Goal: Task Accomplishment & Management: Complete application form

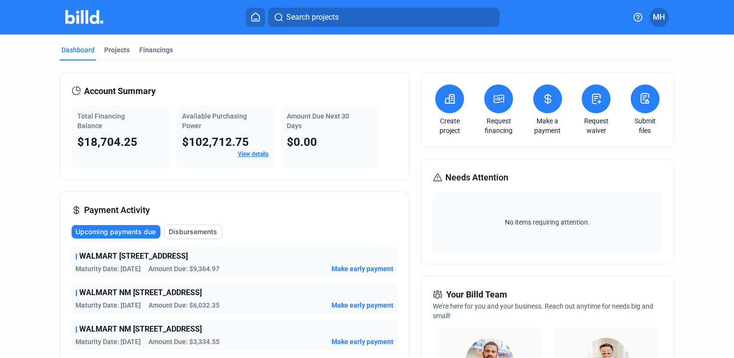
click at [451, 100] on icon at bounding box center [450, 99] width 12 height 12
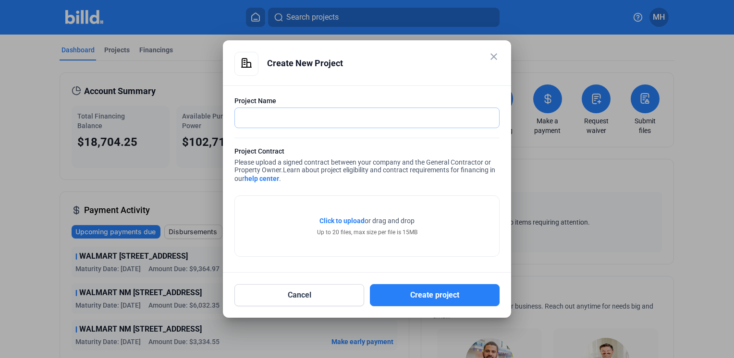
click at [344, 120] on input "text" at bounding box center [367, 118] width 264 height 20
type input "WALMART NM 4452 GREENVILLE SC"
click at [345, 218] on span "Click to upload" at bounding box center [341, 221] width 45 height 8
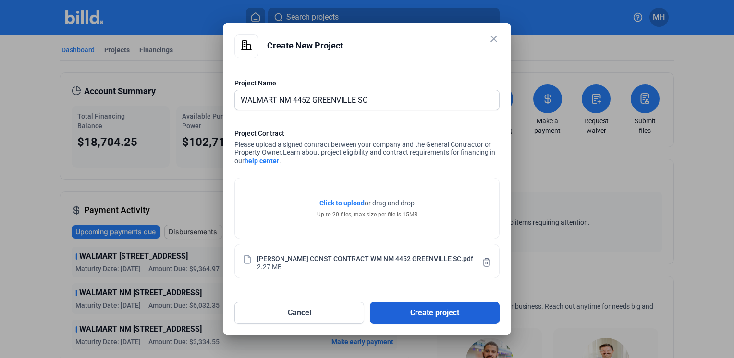
click at [430, 308] on button "Create project" at bounding box center [435, 313] width 130 height 22
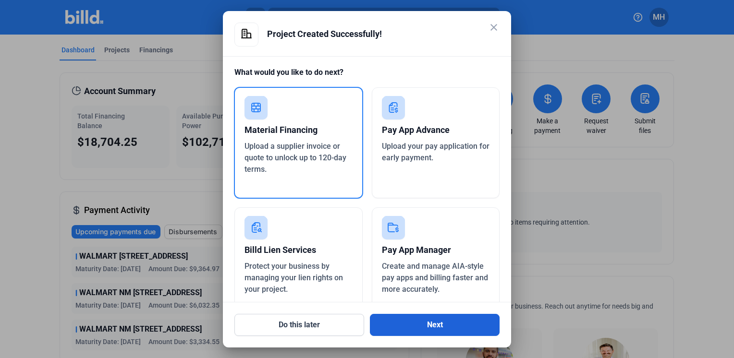
click at [430, 326] on button "Next" at bounding box center [435, 325] width 130 height 22
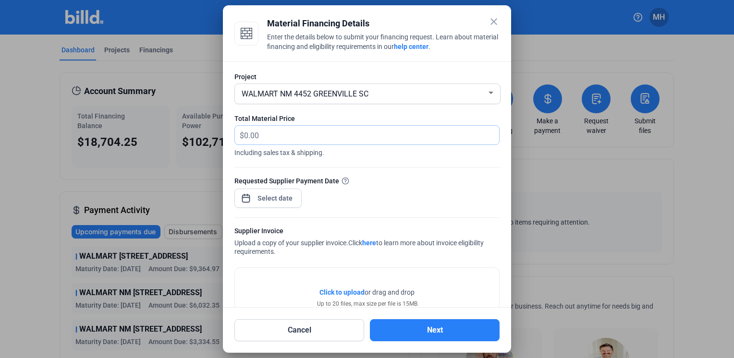
click at [309, 137] on input "text" at bounding box center [371, 135] width 255 height 19
type input "5,075.87"
click at [268, 195] on div "close Material Financing Details Enter the details below to submit your financi…" at bounding box center [367, 179] width 734 height 358
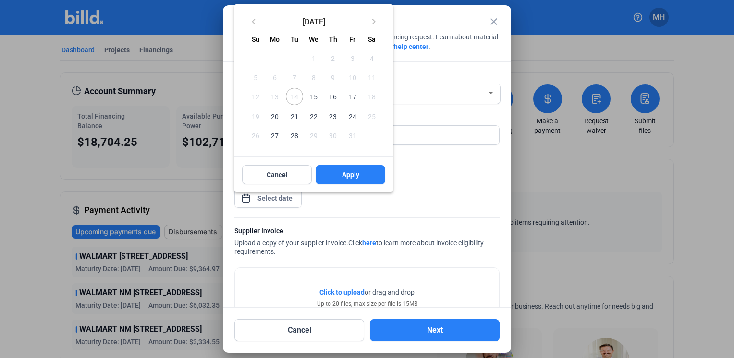
click at [316, 98] on span "15" at bounding box center [313, 96] width 17 height 17
click at [354, 172] on span "Apply" at bounding box center [350, 175] width 17 height 10
type input "[DATE]"
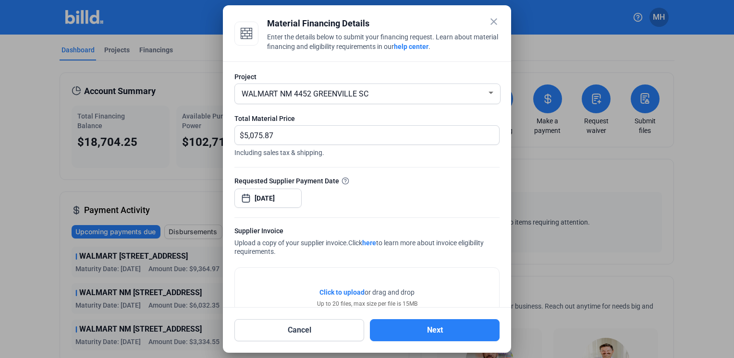
click at [339, 290] on span "Click to upload" at bounding box center [341, 293] width 45 height 8
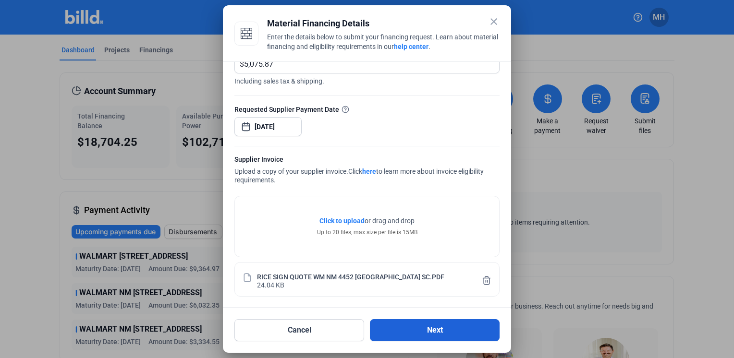
click at [438, 329] on button "Next" at bounding box center [435, 330] width 130 height 22
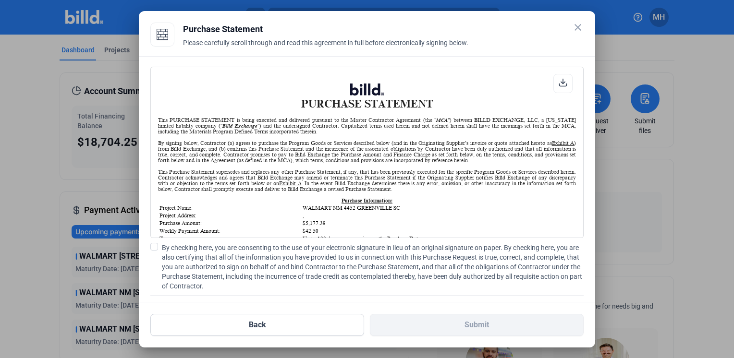
scroll to position [0, 0]
click at [155, 247] on span at bounding box center [154, 247] width 8 height 8
click at [0, 0] on input "By checking here, you are consenting to the use of your electronic signature in…" at bounding box center [0, 0] width 0 height 0
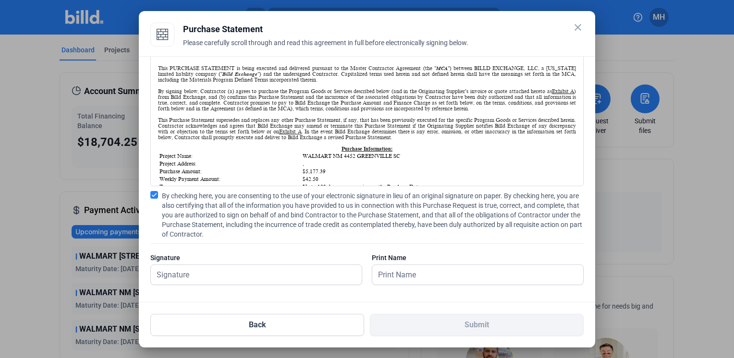
scroll to position [56, 0]
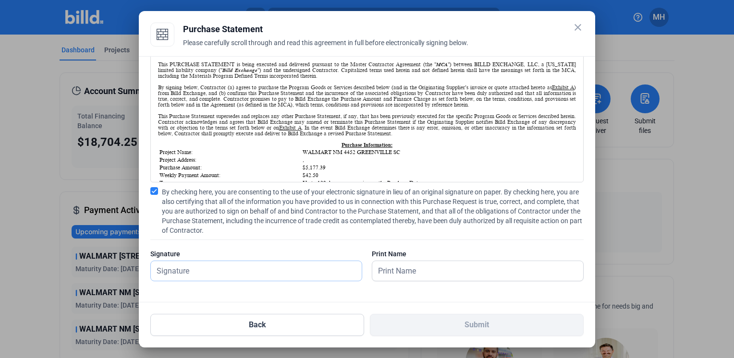
drag, startPoint x: 234, startPoint y: 273, endPoint x: 167, endPoint y: 269, distance: 67.4
click at [234, 273] on input "text" at bounding box center [256, 271] width 211 height 20
type input "[PERSON_NAME]"
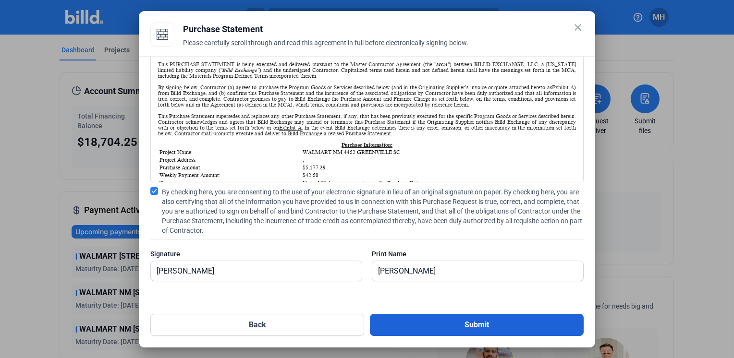
click at [479, 322] on button "Submit" at bounding box center [477, 325] width 214 height 22
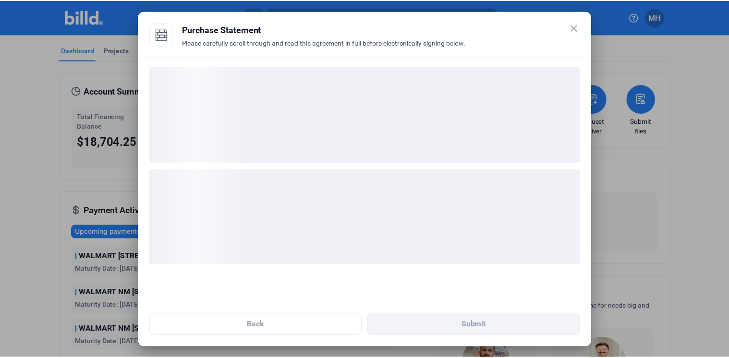
scroll to position [0, 0]
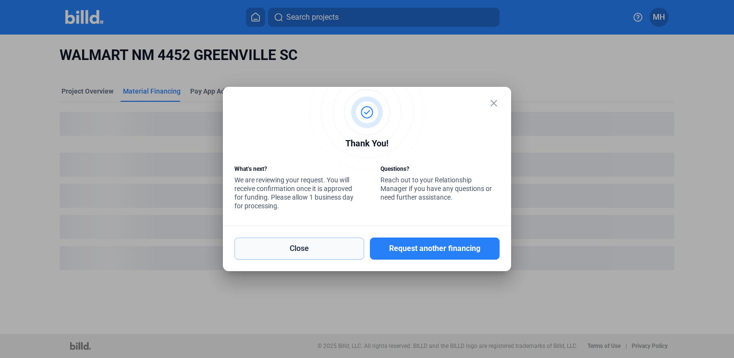
click at [294, 245] on button "Close" at bounding box center [299, 249] width 130 height 22
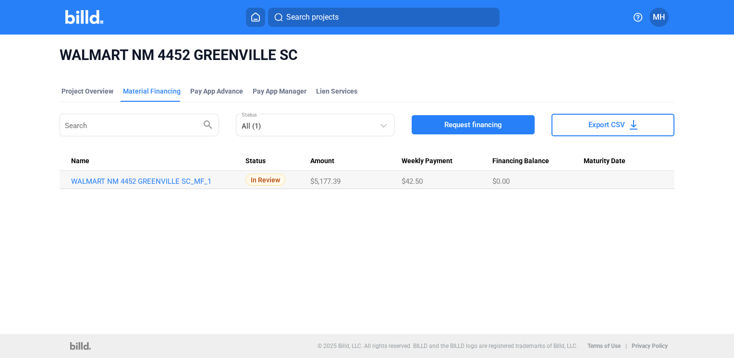
click at [658, 18] on span "MH" at bounding box center [659, 18] width 12 height 12
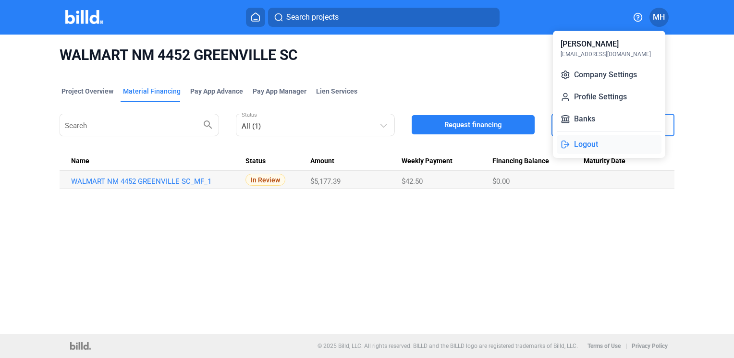
click at [586, 143] on button "Logout" at bounding box center [609, 144] width 105 height 19
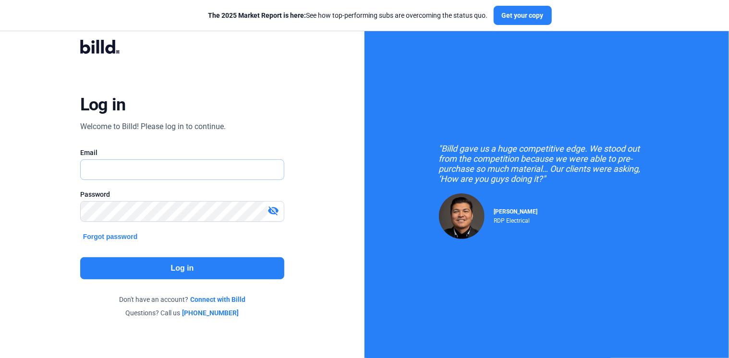
type input "[EMAIL_ADDRESS][DOMAIN_NAME]"
